Goal: Check status: Check status

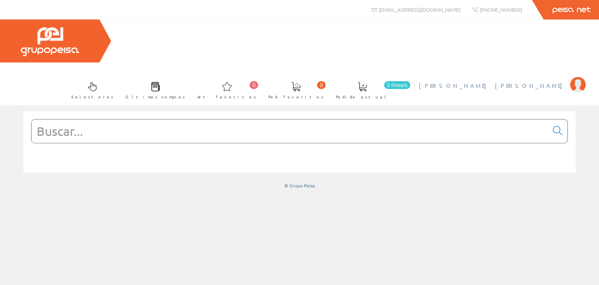
click at [582, 77] on img at bounding box center [578, 85] width 16 height 16
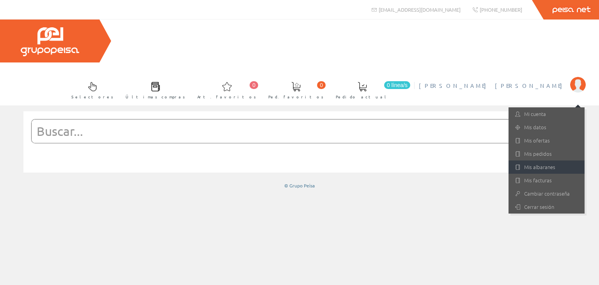
click at [534, 160] on link "Mis albaranes" at bounding box center [546, 166] width 76 height 13
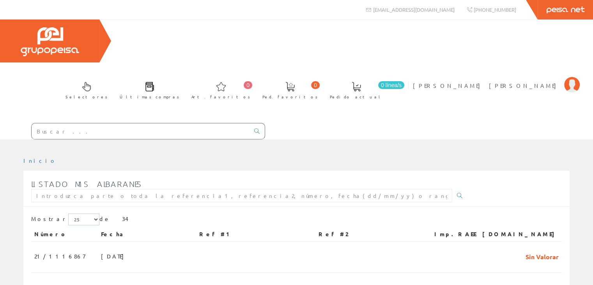
scroll to position [78, 0]
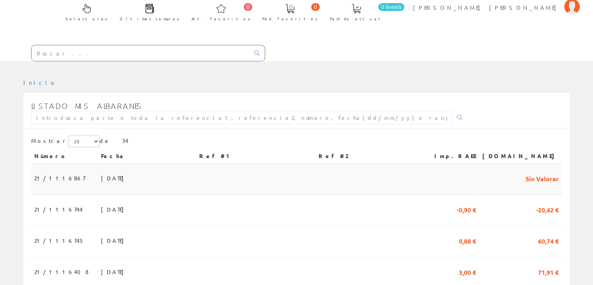
click at [311, 163] on td at bounding box center [255, 178] width 119 height 31
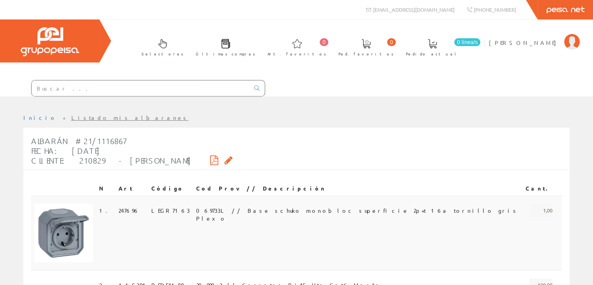
scroll to position [125, 0]
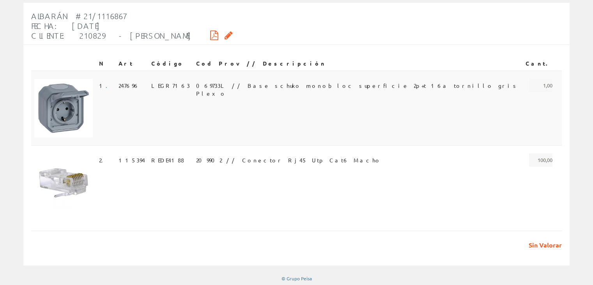
click at [323, 83] on span "069733L // Base schuko monobloc superficie 2p+t 16a tornillo gris Plexo" at bounding box center [357, 85] width 323 height 13
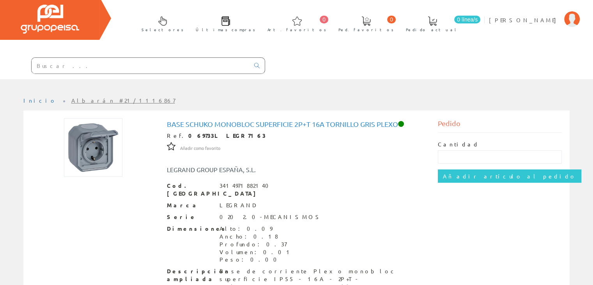
scroll to position [101, 0]
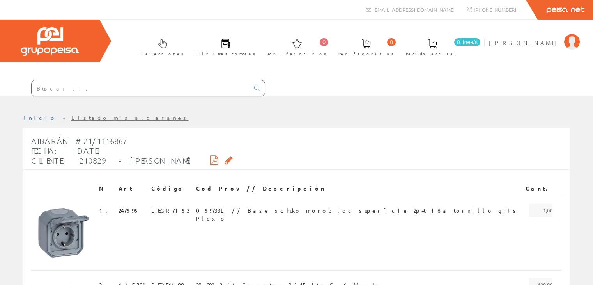
scroll to position [125, 0]
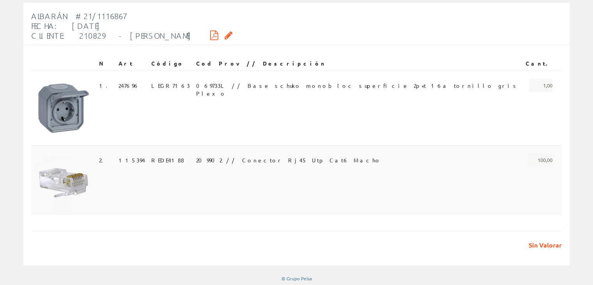
click at [270, 162] on span "209902 // Conector Rj45 Utp Cat6 Macho" at bounding box center [288, 159] width 185 height 13
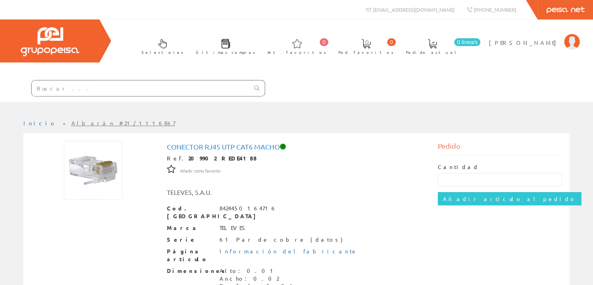
scroll to position [120, 0]
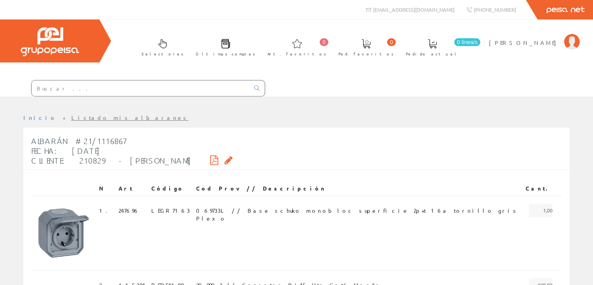
scroll to position [125, 0]
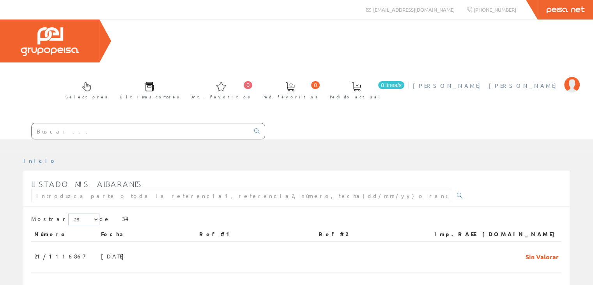
click at [573, 77] on img at bounding box center [572, 85] width 16 height 16
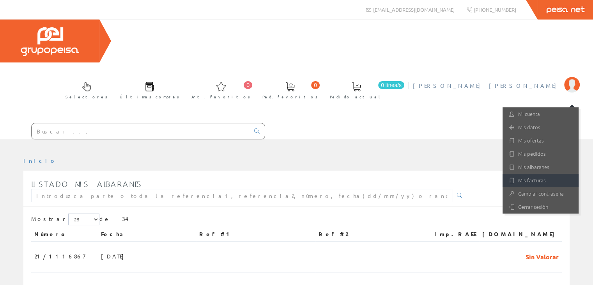
click at [537, 173] on link "Mis facturas" at bounding box center [540, 179] width 76 height 13
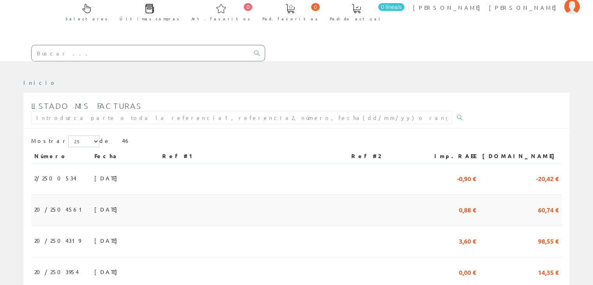
scroll to position [156, 0]
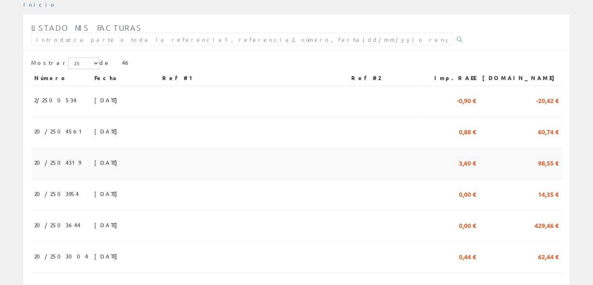
click at [316, 148] on td at bounding box center [253, 163] width 189 height 31
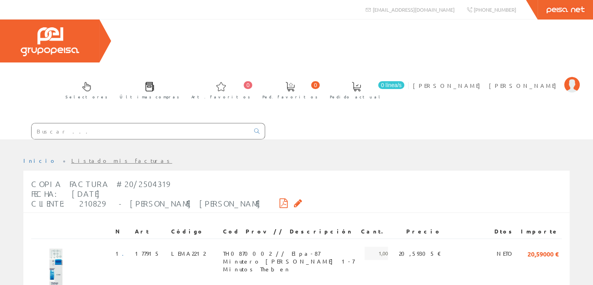
click at [294, 200] on icon at bounding box center [298, 202] width 8 height 5
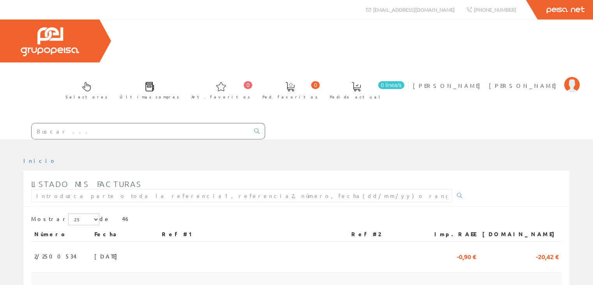
scroll to position [156, 0]
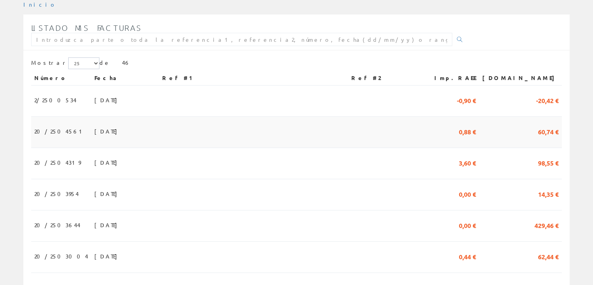
click at [249, 117] on td at bounding box center [253, 132] width 189 height 31
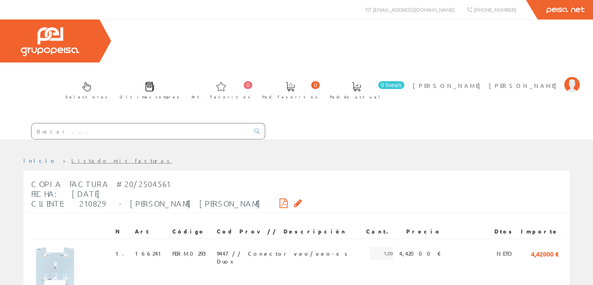
click at [294, 200] on icon at bounding box center [298, 202] width 8 height 5
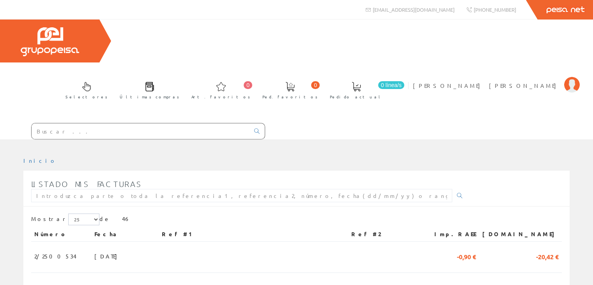
scroll to position [156, 0]
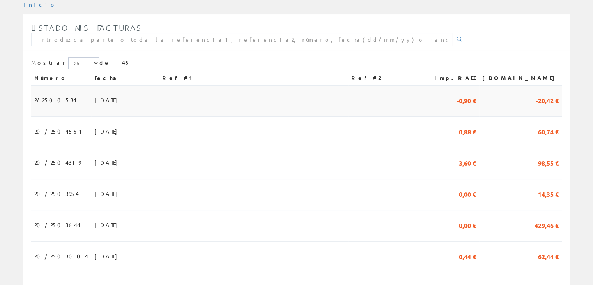
click at [324, 85] on td at bounding box center [253, 100] width 189 height 31
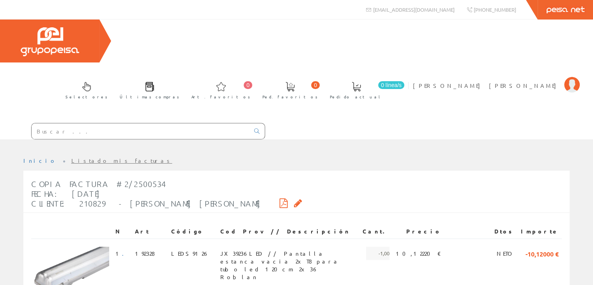
click at [294, 200] on icon at bounding box center [298, 202] width 8 height 5
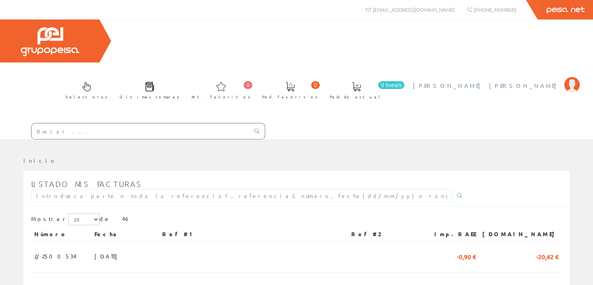
click at [573, 77] on img at bounding box center [572, 85] width 16 height 16
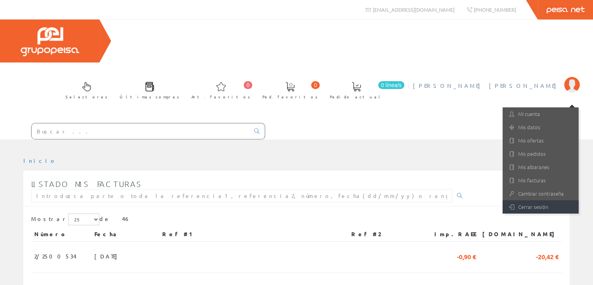
click at [531, 200] on link "Cerrar sesión" at bounding box center [540, 206] width 76 height 13
